Goal: Task Accomplishment & Management: Use online tool/utility

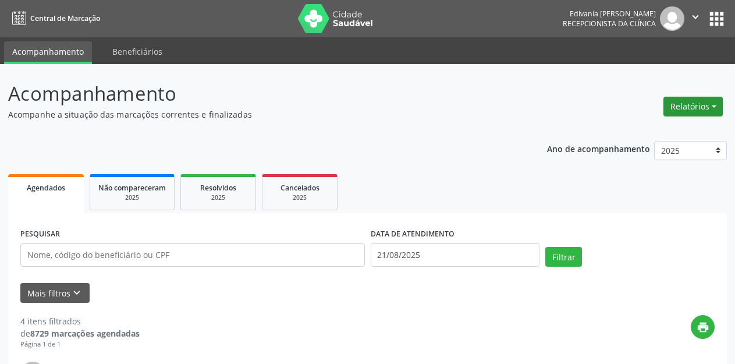
click at [696, 103] on button "Relatórios" at bounding box center [692, 107] width 59 height 20
click at [667, 131] on link "Agendamentos" at bounding box center [659, 131] width 125 height 16
select select "7"
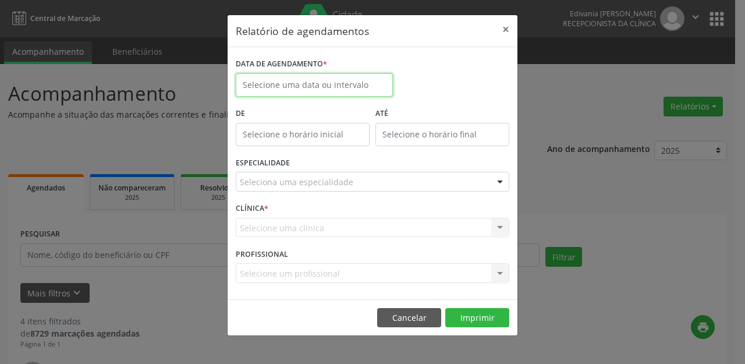
click at [303, 83] on input "text" at bounding box center [314, 84] width 157 height 23
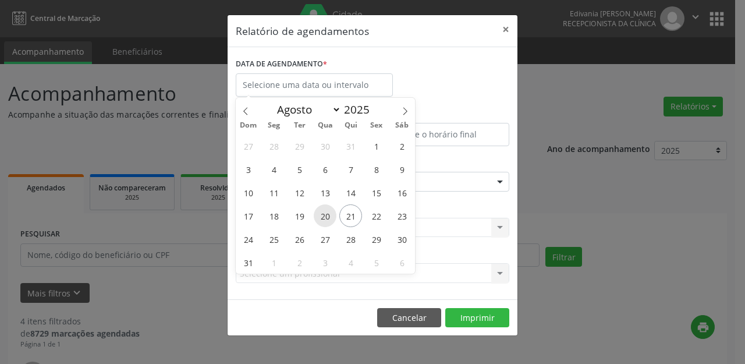
click at [329, 215] on span "20" at bounding box center [325, 215] width 23 height 23
type input "[DATE]"
click at [329, 215] on span "20" at bounding box center [325, 215] width 23 height 23
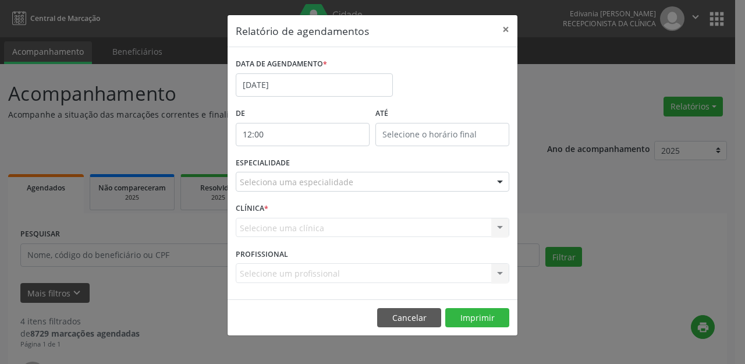
click at [329, 131] on input "12:00" at bounding box center [303, 134] width 134 height 23
click at [322, 168] on span at bounding box center [319, 165] width 8 height 12
type input "11:00"
type input "11"
click at [322, 168] on span at bounding box center [319, 165] width 8 height 12
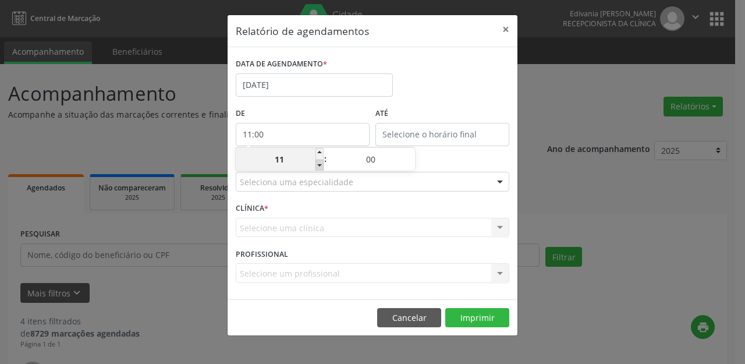
type input "10:00"
type input "10"
click at [322, 168] on span at bounding box center [319, 165] width 8 height 12
type input "09:00"
type input "09"
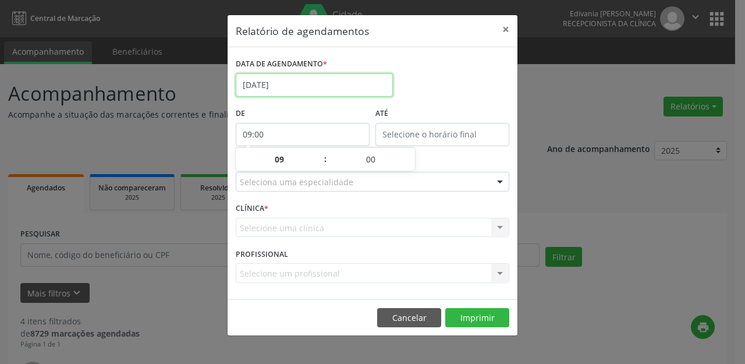
click at [304, 79] on input "[DATE]" at bounding box center [314, 84] width 157 height 23
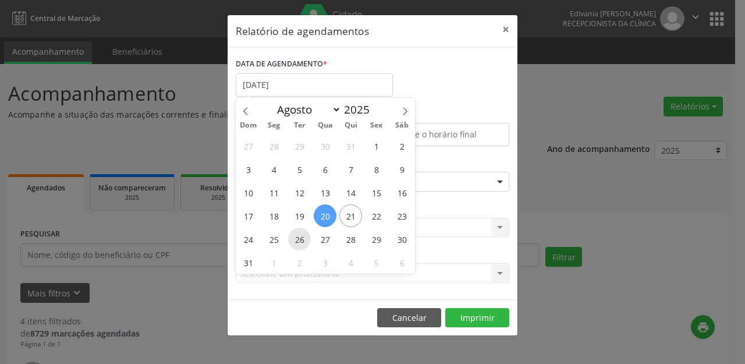
click at [304, 236] on span "26" at bounding box center [299, 238] width 23 height 23
type input "[DATE]"
click at [305, 236] on span "26" at bounding box center [299, 238] width 23 height 23
select select "7"
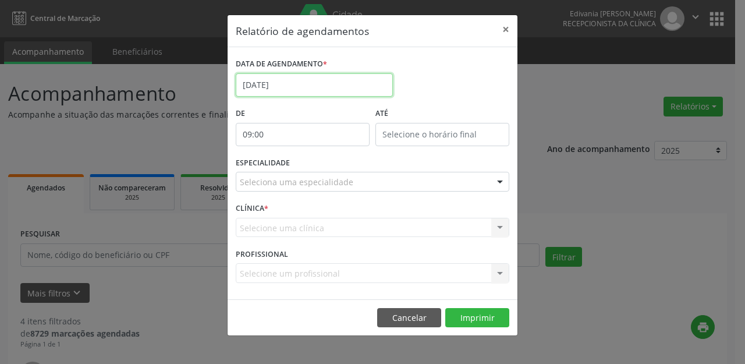
click at [333, 86] on input "[DATE]" at bounding box center [314, 84] width 157 height 23
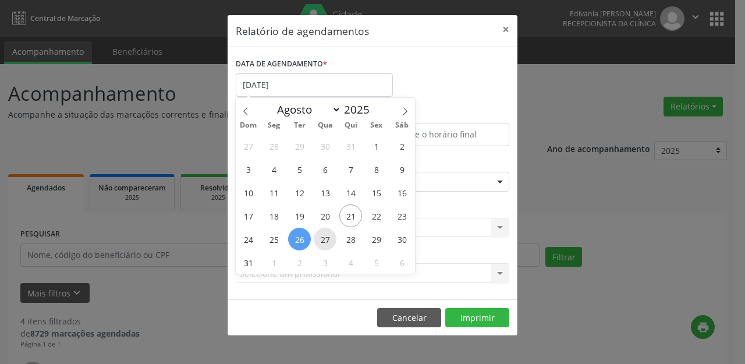
click at [327, 240] on span "27" at bounding box center [325, 238] width 23 height 23
type input "[DATE]"
click at [327, 240] on span "27" at bounding box center [325, 238] width 23 height 23
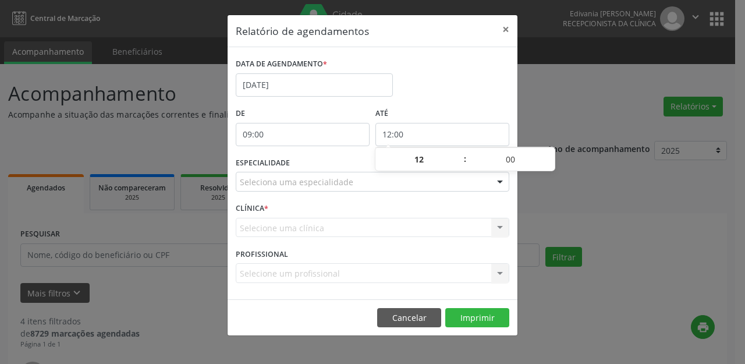
click at [453, 134] on input "12:00" at bounding box center [442, 134] width 134 height 23
click at [458, 154] on span at bounding box center [459, 154] width 8 height 12
type input "13:00"
type input "13"
click at [458, 154] on span at bounding box center [459, 154] width 8 height 12
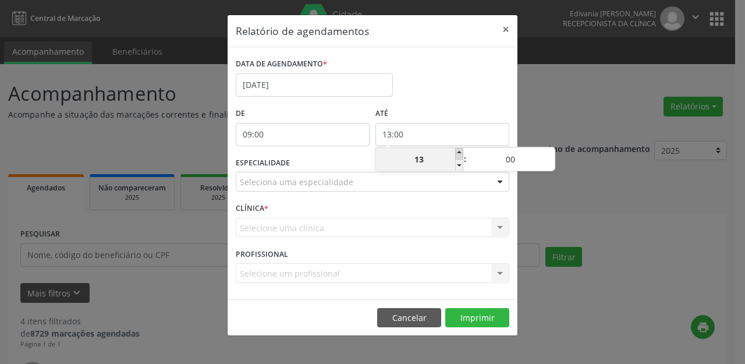
type input "14:00"
type input "14"
click at [458, 154] on span at bounding box center [459, 154] width 8 height 12
type input "15:00"
type input "15"
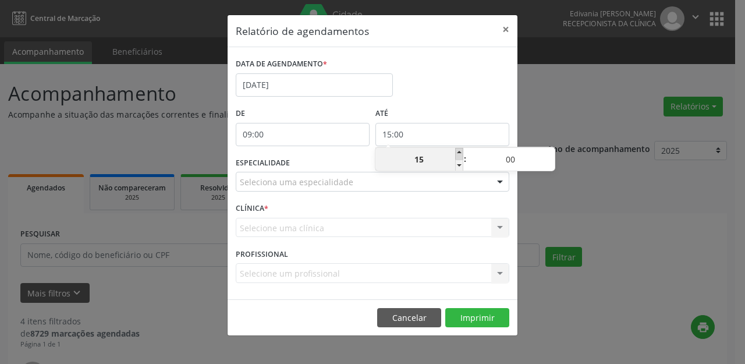
click at [458, 154] on span at bounding box center [459, 154] width 8 height 12
type input "16:00"
type input "16"
click at [458, 154] on span at bounding box center [459, 154] width 8 height 12
type input "17:00"
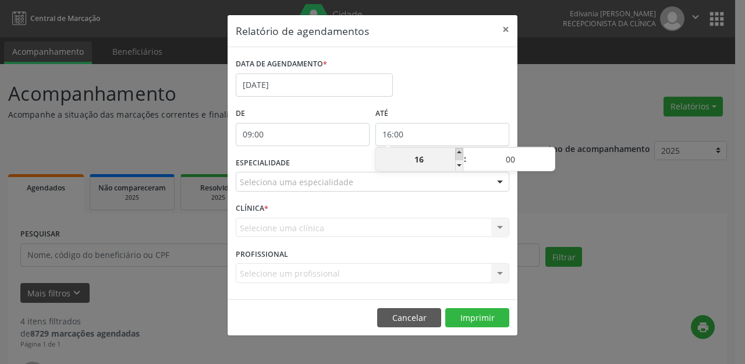
type input "17"
click at [458, 154] on span at bounding box center [459, 154] width 8 height 12
type input "18:00"
type input "18"
click at [458, 154] on span at bounding box center [459, 154] width 8 height 12
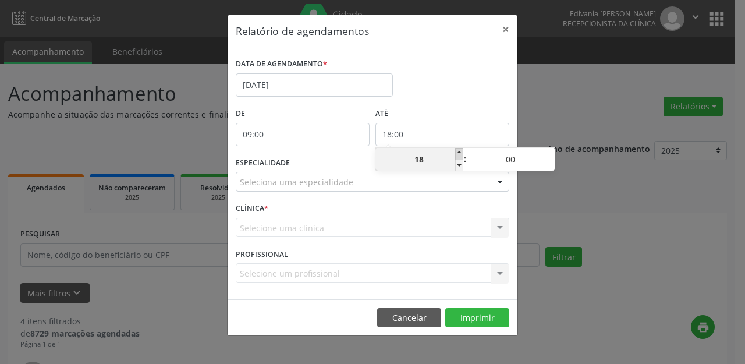
type input "19:00"
type input "19"
click at [458, 154] on span at bounding box center [459, 154] width 8 height 12
type input "20:00"
type input "20"
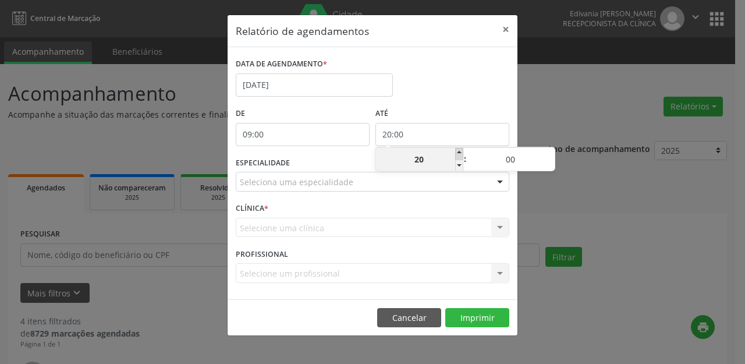
click at [458, 153] on span at bounding box center [459, 154] width 8 height 12
type input "21:00"
type input "21"
click at [458, 153] on span at bounding box center [459, 154] width 8 height 12
type input "22:00"
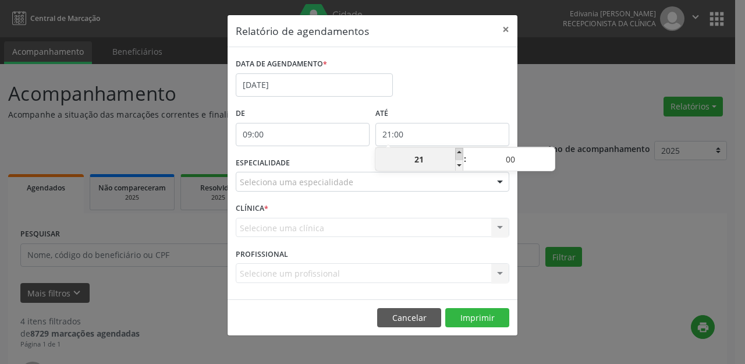
type input "22"
click at [420, 183] on div "Seleciona uma especialidade" at bounding box center [372, 182] width 273 height 20
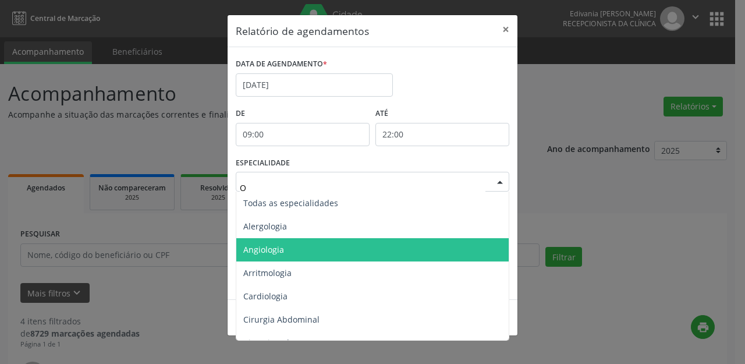
type input "OF"
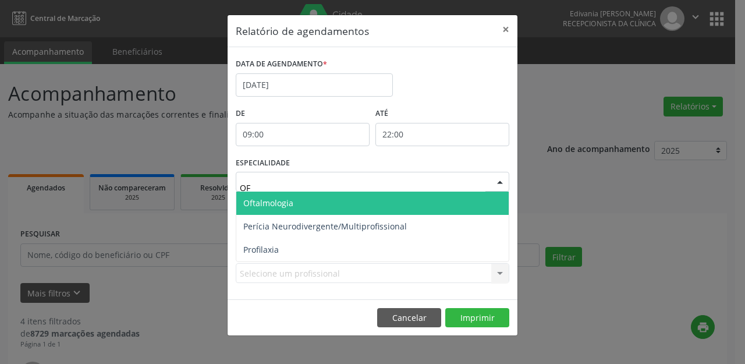
click at [311, 197] on span "Oftalmologia" at bounding box center [372, 202] width 272 height 23
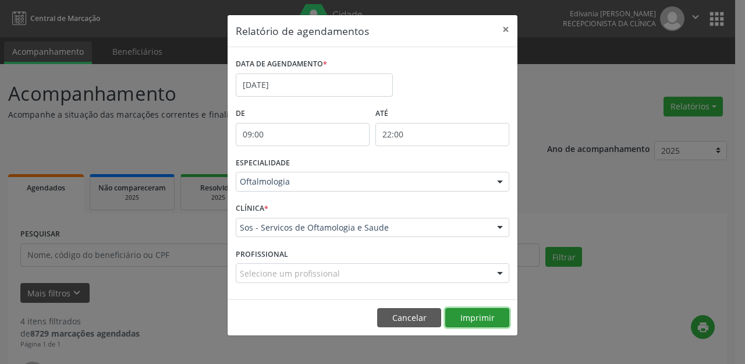
click at [469, 308] on button "Imprimir" at bounding box center [477, 318] width 64 height 20
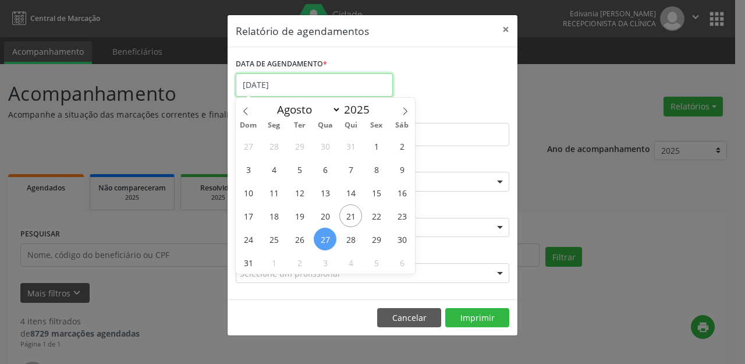
click at [314, 83] on input "[DATE]" at bounding box center [314, 84] width 157 height 23
click at [321, 262] on span "3" at bounding box center [325, 262] width 23 height 23
type input "03/09/2025"
click at [322, 262] on span "3" at bounding box center [325, 262] width 23 height 23
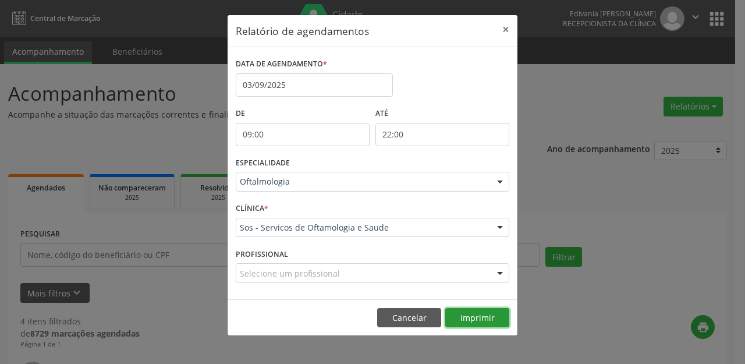
click at [485, 316] on button "Imprimir" at bounding box center [477, 318] width 64 height 20
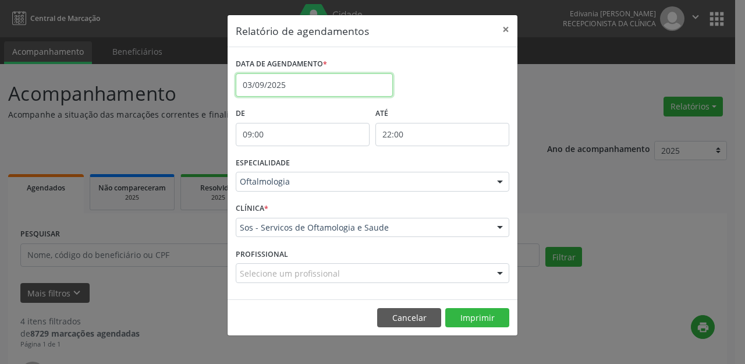
click at [305, 86] on input "03/09/2025" at bounding box center [314, 84] width 157 height 23
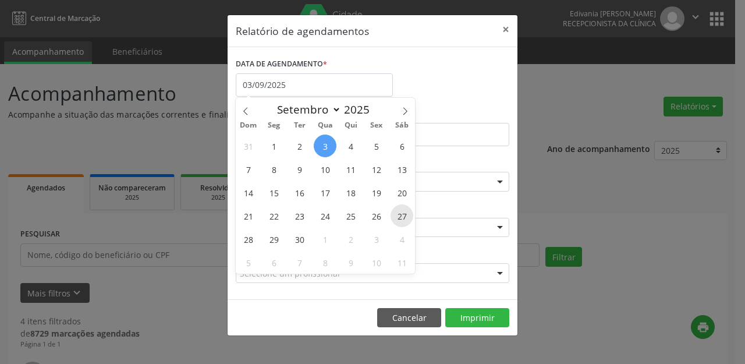
click at [400, 219] on span "27" at bounding box center [401, 215] width 23 height 23
type input "[DATE]"
click at [400, 219] on span "27" at bounding box center [401, 215] width 23 height 23
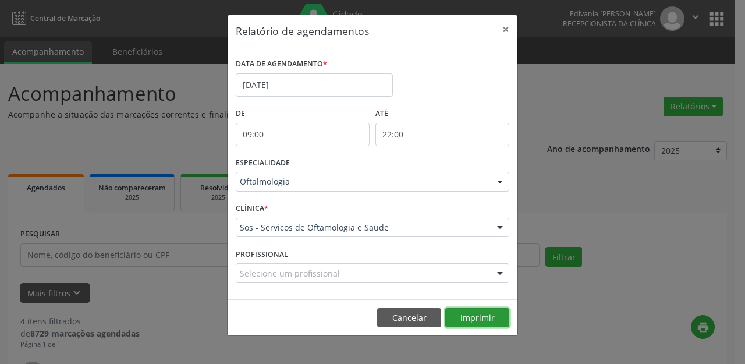
click at [475, 315] on button "Imprimir" at bounding box center [477, 318] width 64 height 20
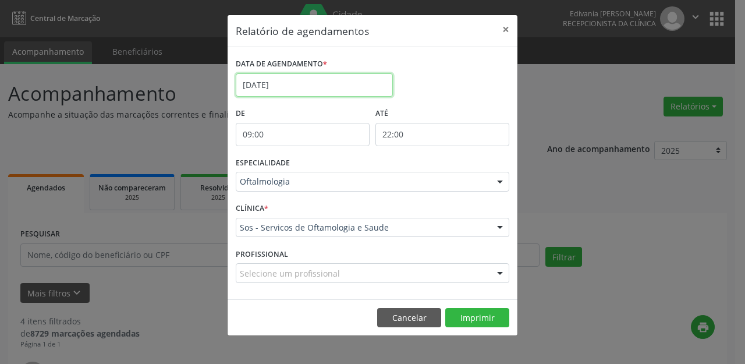
click at [332, 84] on input "[DATE]" at bounding box center [314, 84] width 157 height 23
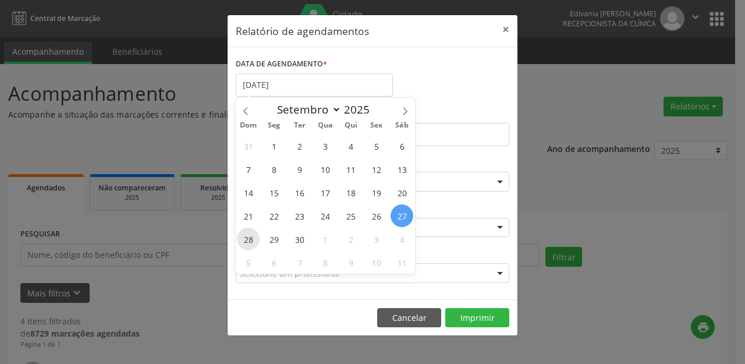
click at [251, 239] on span "28" at bounding box center [248, 238] width 23 height 23
type input "[DATE]"
click at [247, 240] on span "28" at bounding box center [248, 238] width 23 height 23
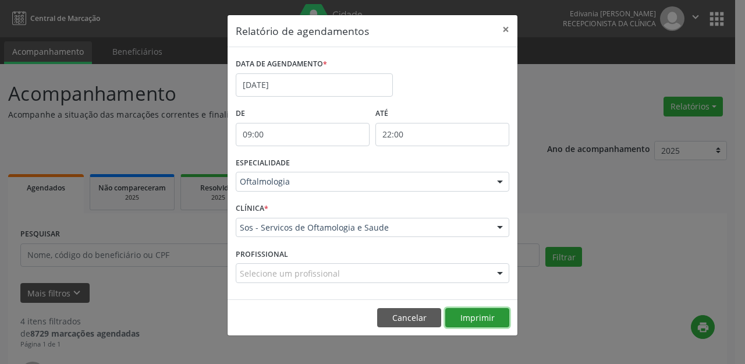
click at [479, 318] on button "Imprimir" at bounding box center [477, 318] width 64 height 20
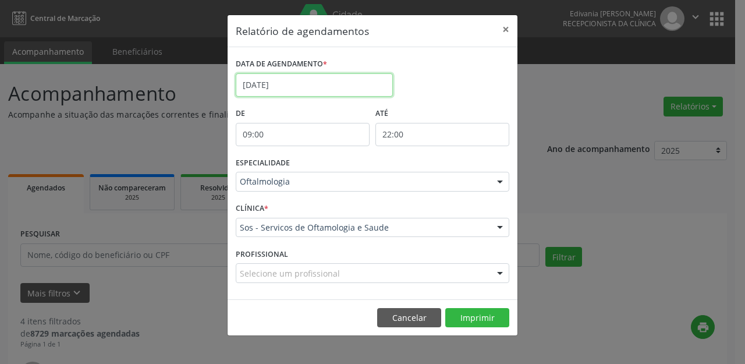
click at [312, 84] on input "[DATE]" at bounding box center [314, 84] width 157 height 23
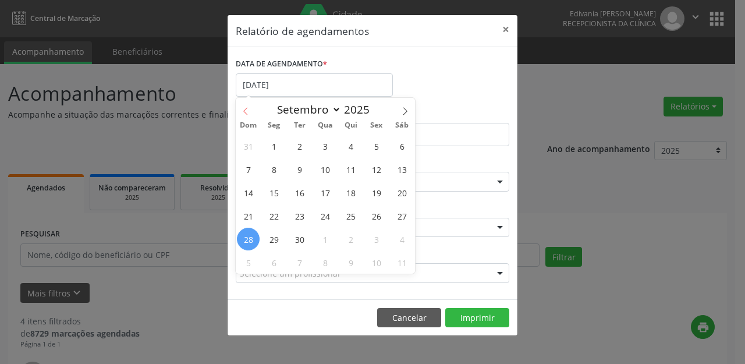
click at [248, 109] on icon at bounding box center [245, 111] width 8 height 8
select select "7"
click at [329, 239] on span "27" at bounding box center [325, 238] width 23 height 23
type input "[DATE]"
click at [329, 239] on span "27" at bounding box center [325, 238] width 23 height 23
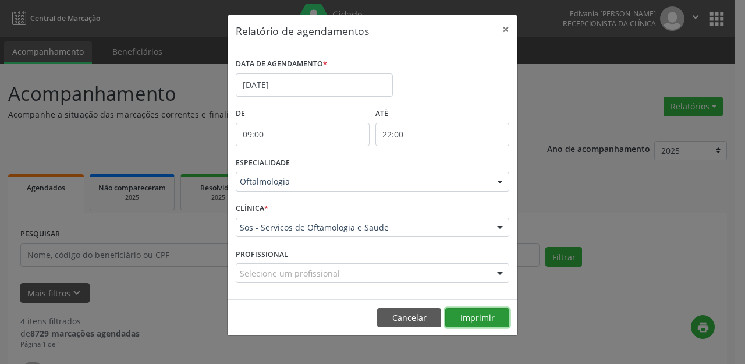
click at [488, 319] on button "Imprimir" at bounding box center [477, 318] width 64 height 20
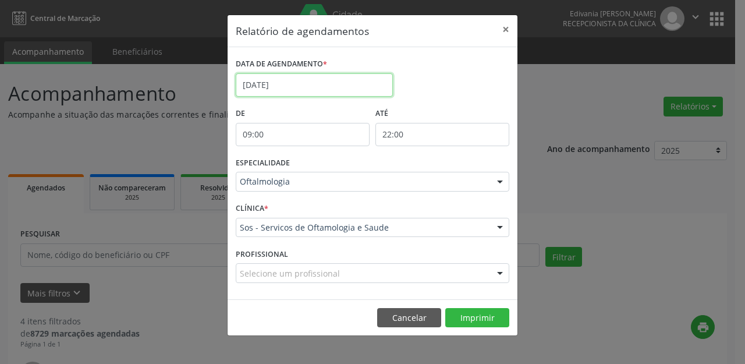
click at [322, 86] on input "[DATE]" at bounding box center [314, 84] width 157 height 23
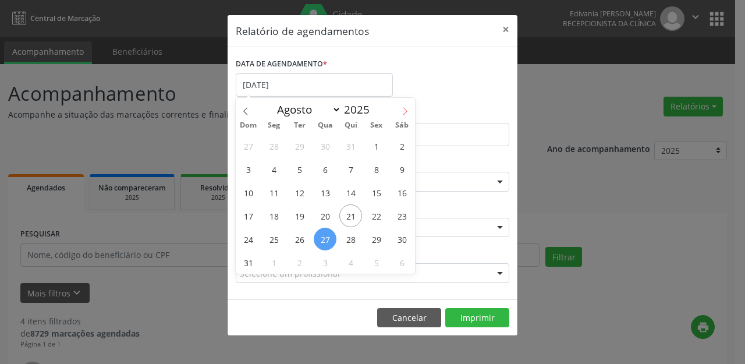
click at [403, 110] on icon at bounding box center [405, 111] width 8 height 8
click at [247, 110] on icon at bounding box center [245, 111] width 8 height 8
select select "7"
click at [252, 242] on span "24" at bounding box center [248, 238] width 23 height 23
type input "[DATE]"
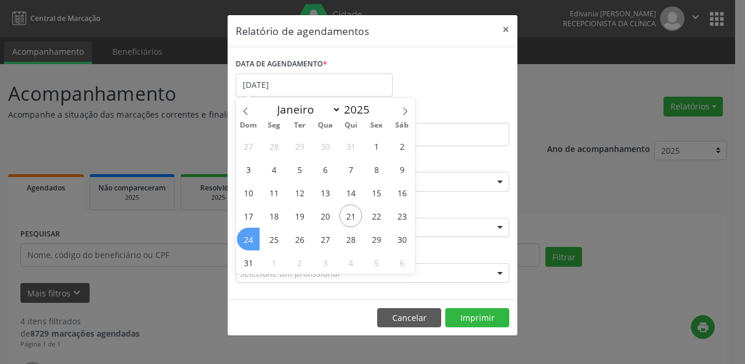
click at [252, 242] on span "24" at bounding box center [248, 238] width 23 height 23
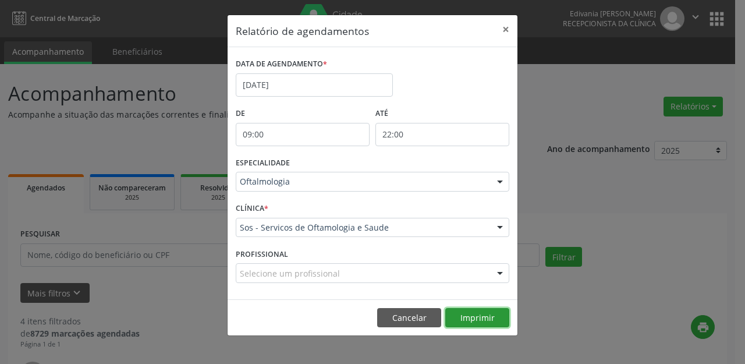
click at [478, 311] on button "Imprimir" at bounding box center [477, 318] width 64 height 20
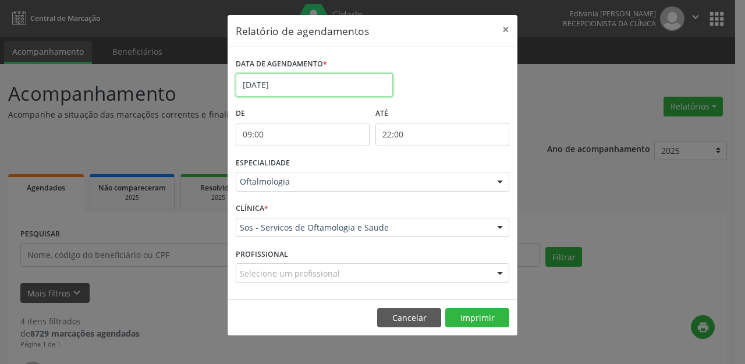
click at [322, 87] on body "Central de Marcação Edivania [PERSON_NAME] Recepcionista da clínica  Configura…" at bounding box center [372, 182] width 745 height 364
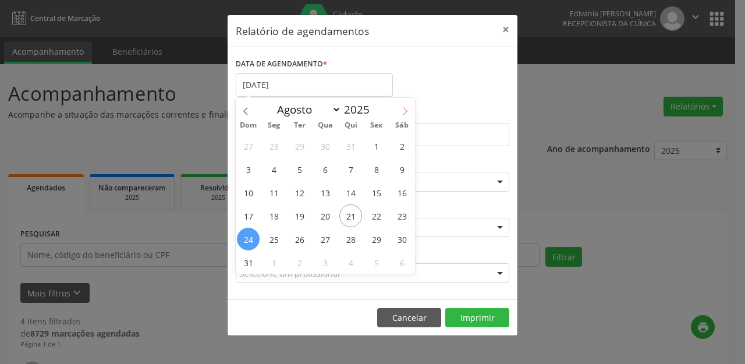
click at [400, 113] on span at bounding box center [405, 108] width 20 height 20
select select "8"
click at [326, 215] on span "24" at bounding box center [325, 215] width 23 height 23
type input "[DATE]"
click at [326, 215] on span "24" at bounding box center [325, 215] width 23 height 23
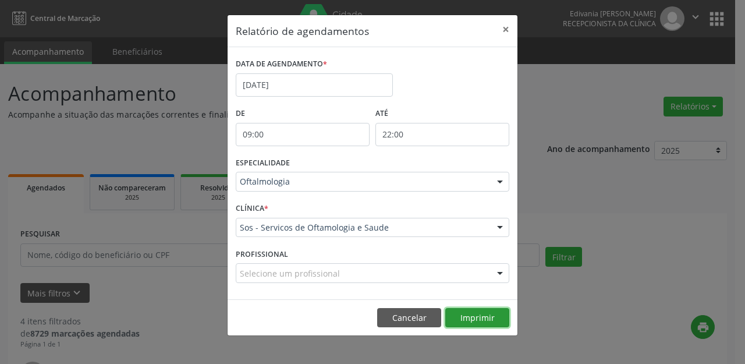
click at [480, 311] on button "Imprimir" at bounding box center [477, 318] width 64 height 20
